Goal: Transaction & Acquisition: Purchase product/service

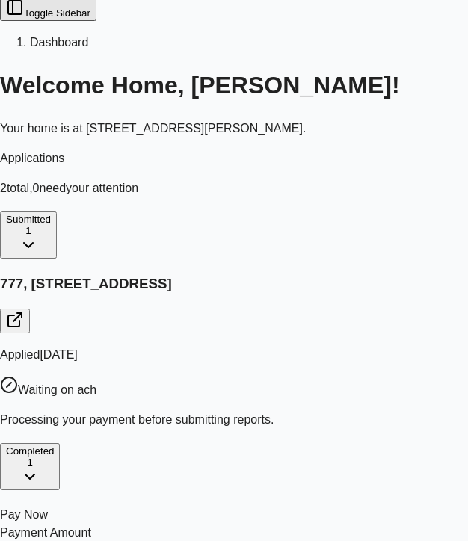
scroll to position [8, 0]
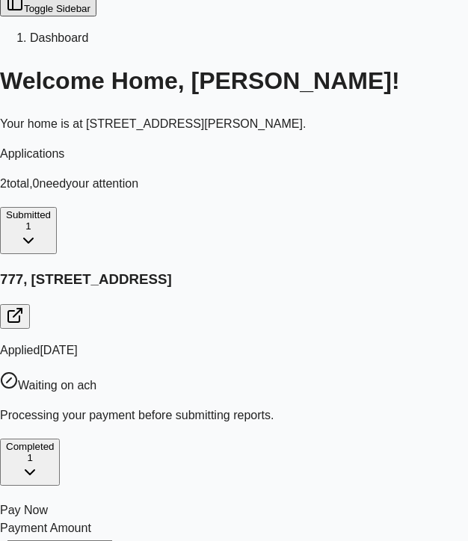
click at [113, 540] on input "Payment Amount" at bounding box center [60, 547] width 106 height 15
type input "*"
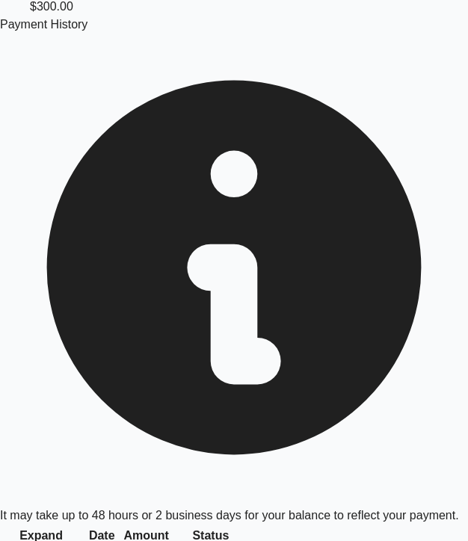
scroll to position [852, 0]
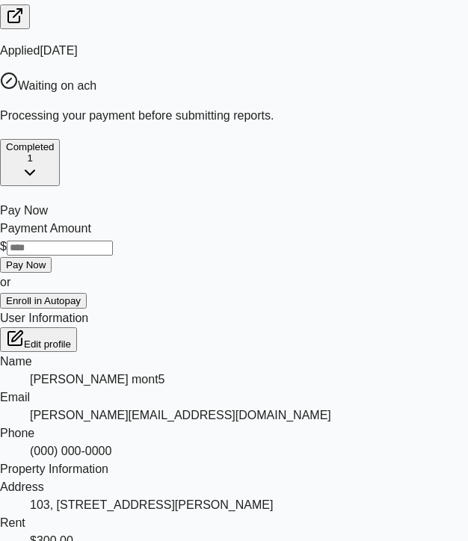
scroll to position [651, 0]
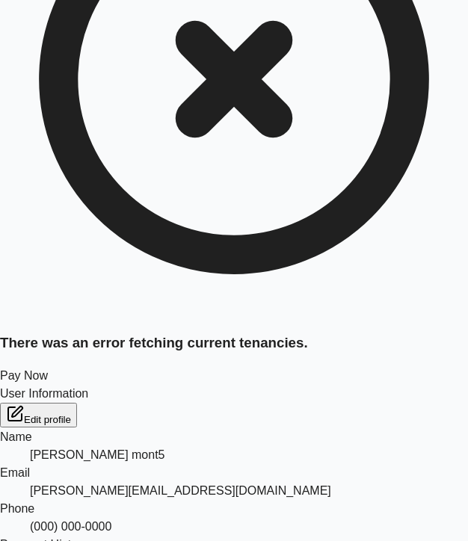
scroll to position [366, 0]
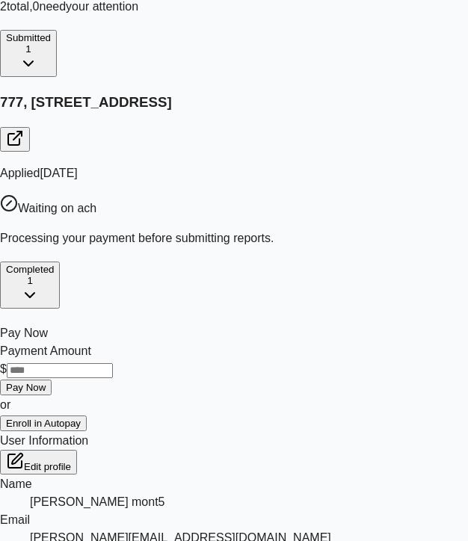
scroll to position [180, 0]
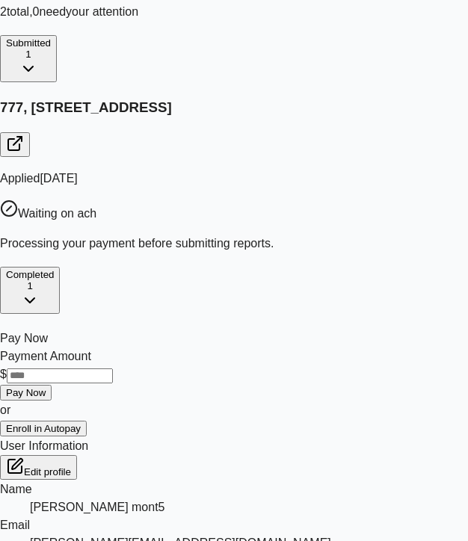
click at [113, 368] on input "Payment Amount" at bounding box center [60, 375] width 106 height 15
type input "*"
click at [52, 385] on button "Pay Now" at bounding box center [26, 393] width 52 height 16
